Goal: Task Accomplishment & Management: Manage account settings

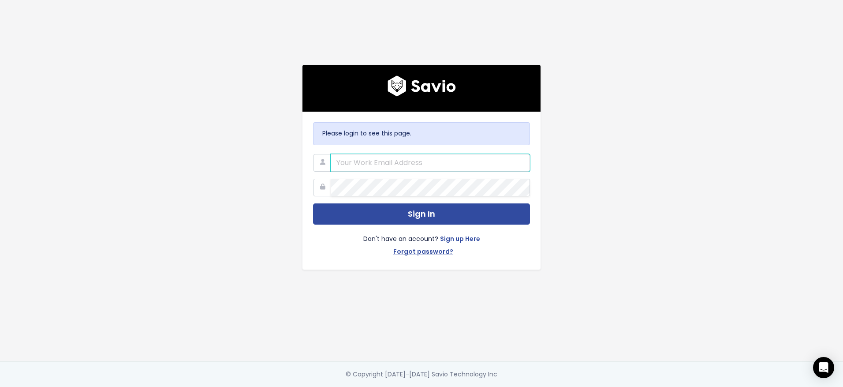
type input "[PERSON_NAME][EMAIL_ADDRESS][PERSON_NAME][DOMAIN_NAME]"
click at [120, 183] on main "Please login to see this page. [PERSON_NAME][EMAIL_ADDRESS][PERSON_NAME][DOMAIN…" at bounding box center [421, 193] width 843 height 387
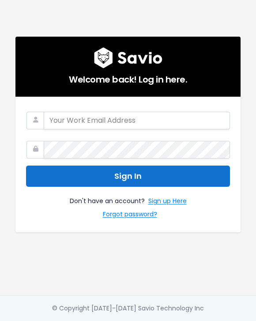
type input "[PERSON_NAME][EMAIL_ADDRESS][PERSON_NAME][DOMAIN_NAME]"
click at [134, 169] on button "Sign In" at bounding box center [128, 176] width 204 height 22
